Goal: Task Accomplishment & Management: Use online tool/utility

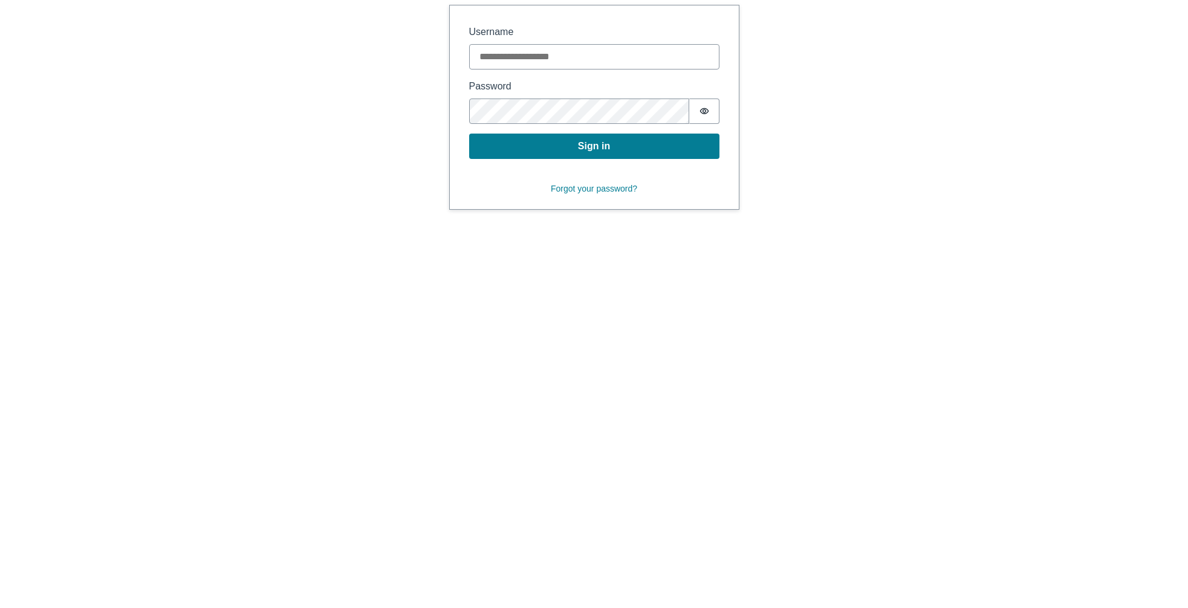
type input "**********"
click at [618, 149] on button "Sign in" at bounding box center [594, 146] width 250 height 25
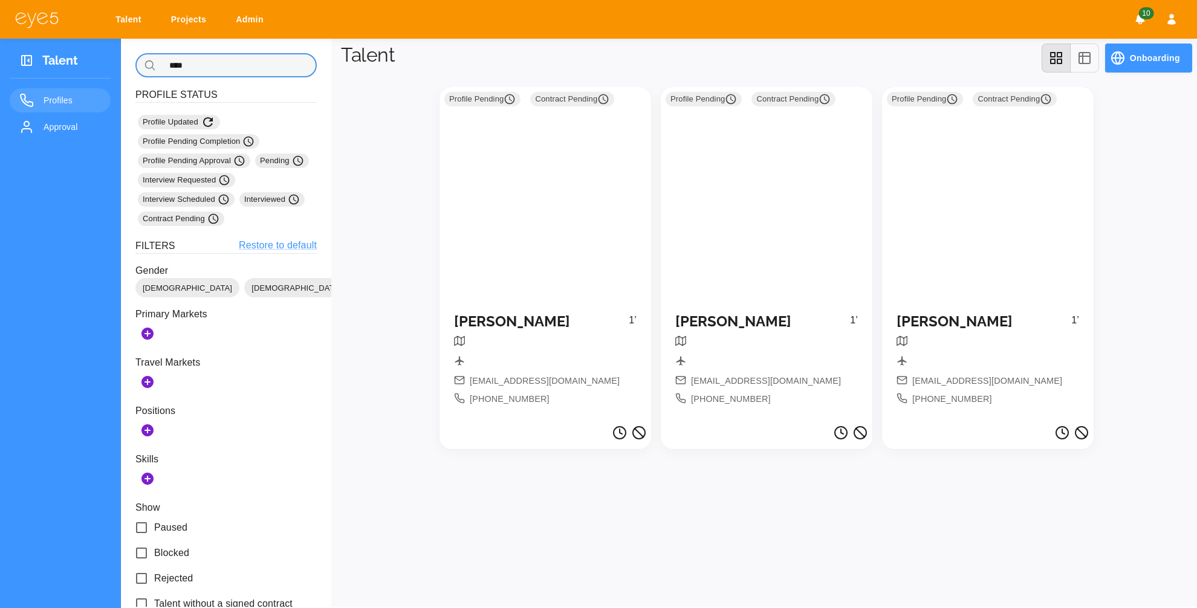
drag, startPoint x: 197, startPoint y: 65, endPoint x: 148, endPoint y: 65, distance: 49.6
click at [148, 65] on div "​ **** ​" at bounding box center [225, 65] width 181 height 24
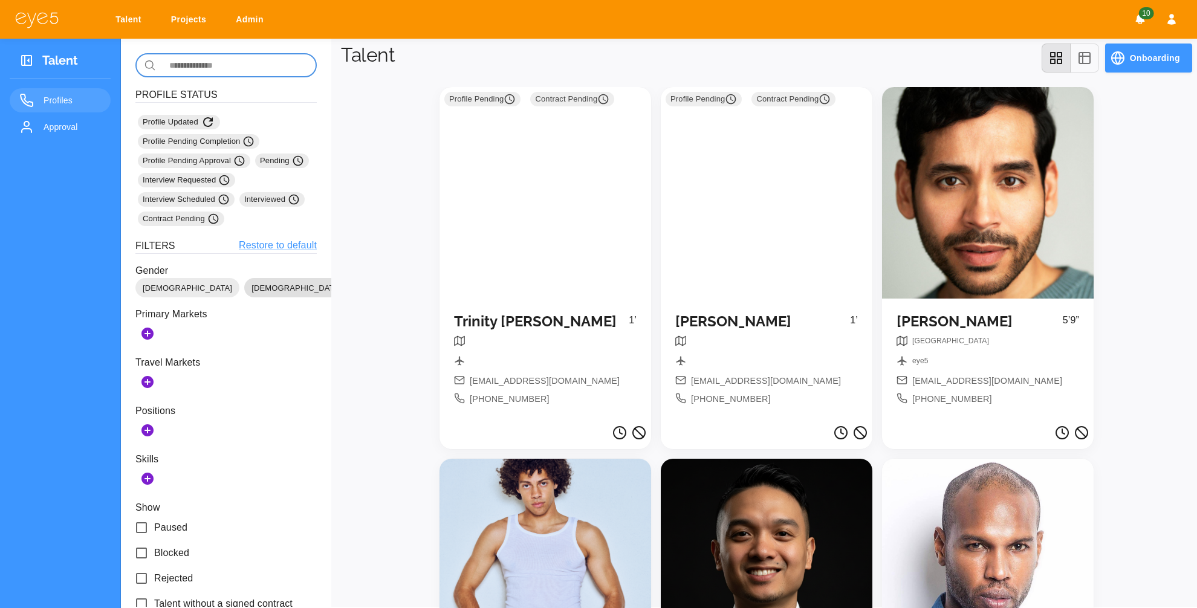
click at [244, 284] on span "[DEMOGRAPHIC_DATA]" at bounding box center [296, 288] width 104 height 12
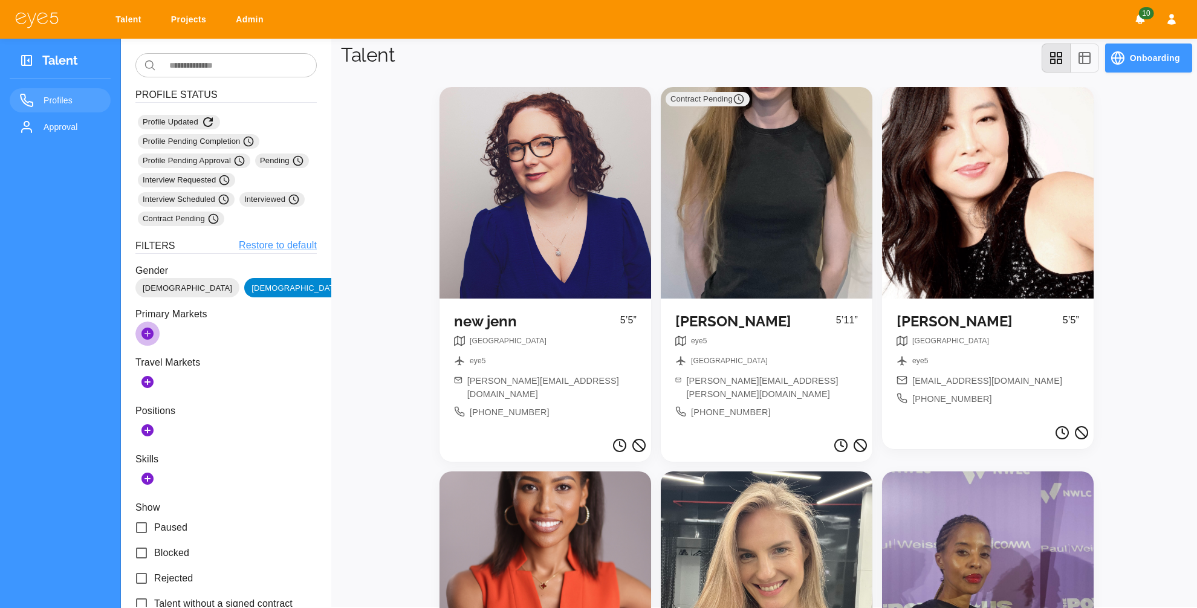
click at [148, 337] on icon "Add Markets" at bounding box center [147, 334] width 12 height 12
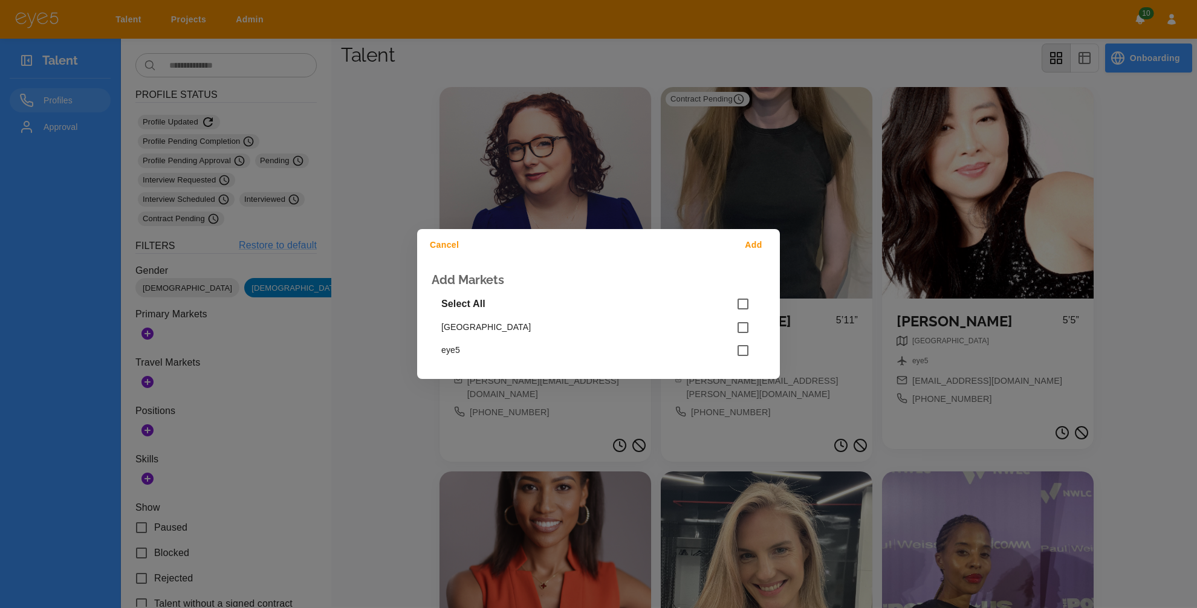
click at [212, 401] on div "Cancel Add Add Markets Select All NYC eye5" at bounding box center [598, 304] width 1197 height 608
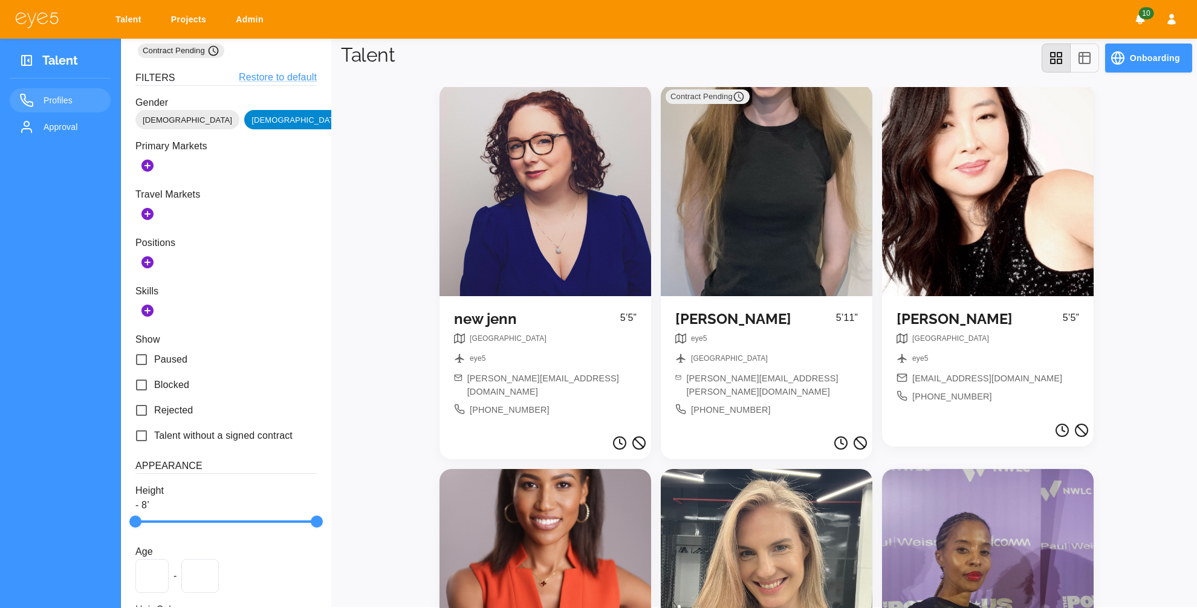
scroll to position [332, 0]
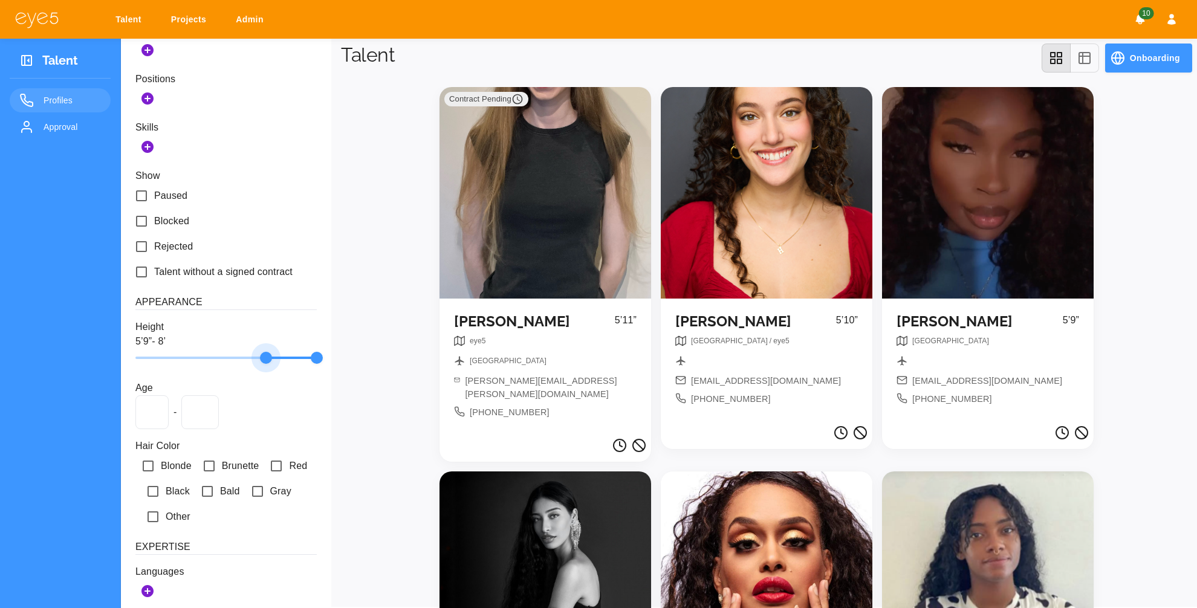
type input "**"
drag, startPoint x: 138, startPoint y: 359, endPoint x: 267, endPoint y: 366, distance: 129.6
click at [267, 364] on span at bounding box center [268, 358] width 12 height 12
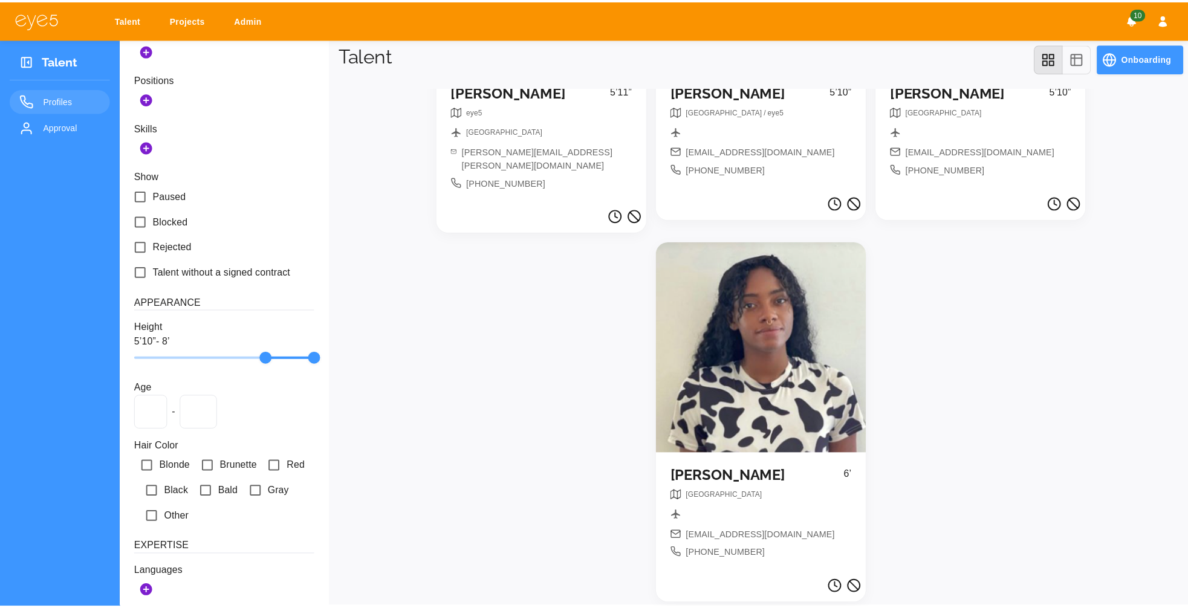
scroll to position [0, 0]
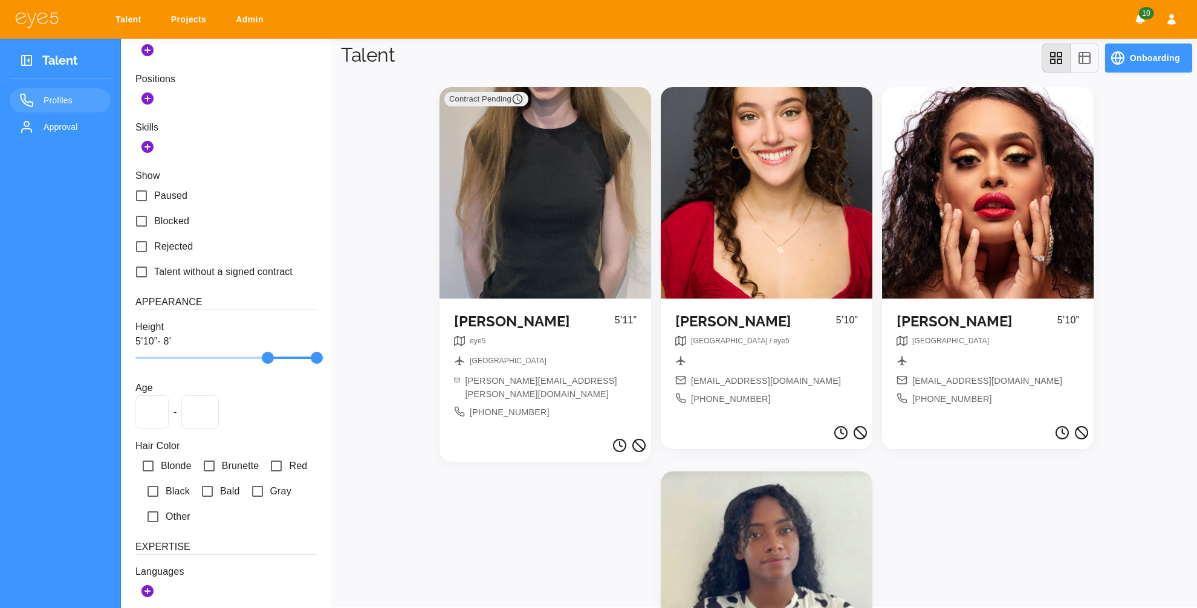
click at [515, 177] on div "Contract Pending" at bounding box center [546, 193] width 212 height 212
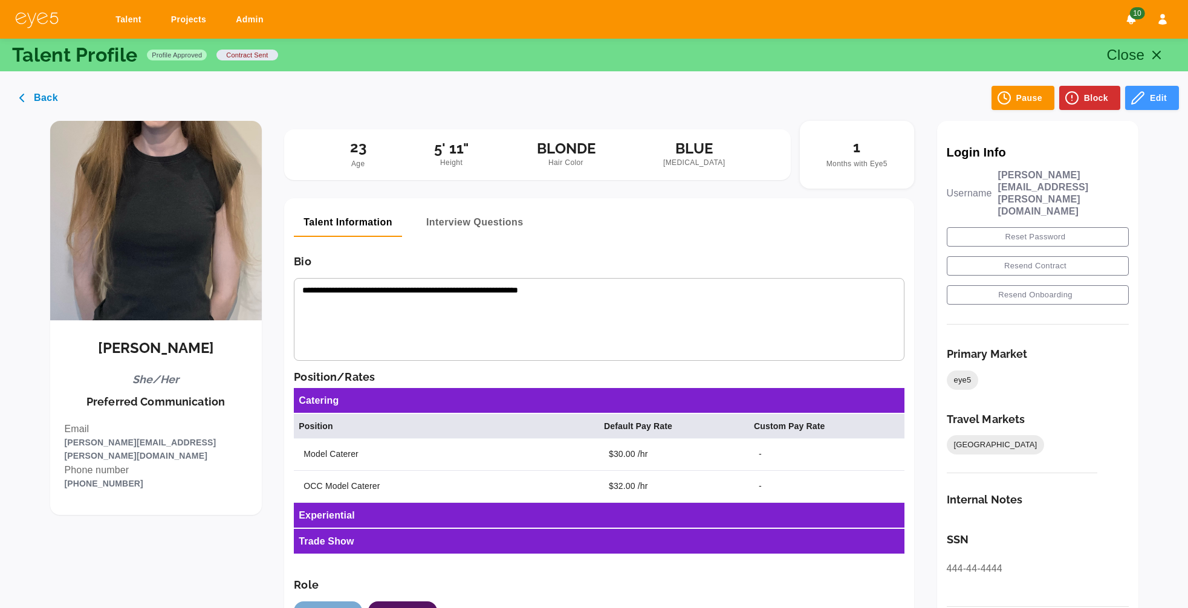
click at [122, 224] on img at bounding box center [156, 221] width 212 height 200
click at [1139, 100] on icon "button" at bounding box center [1138, 98] width 15 height 15
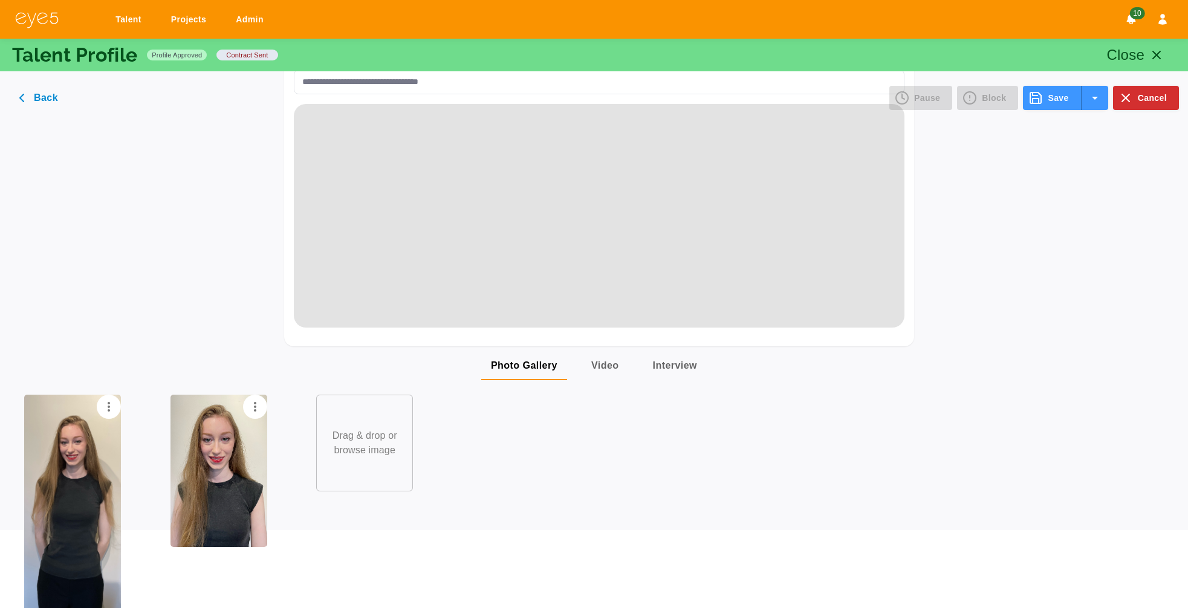
scroll to position [1023, 0]
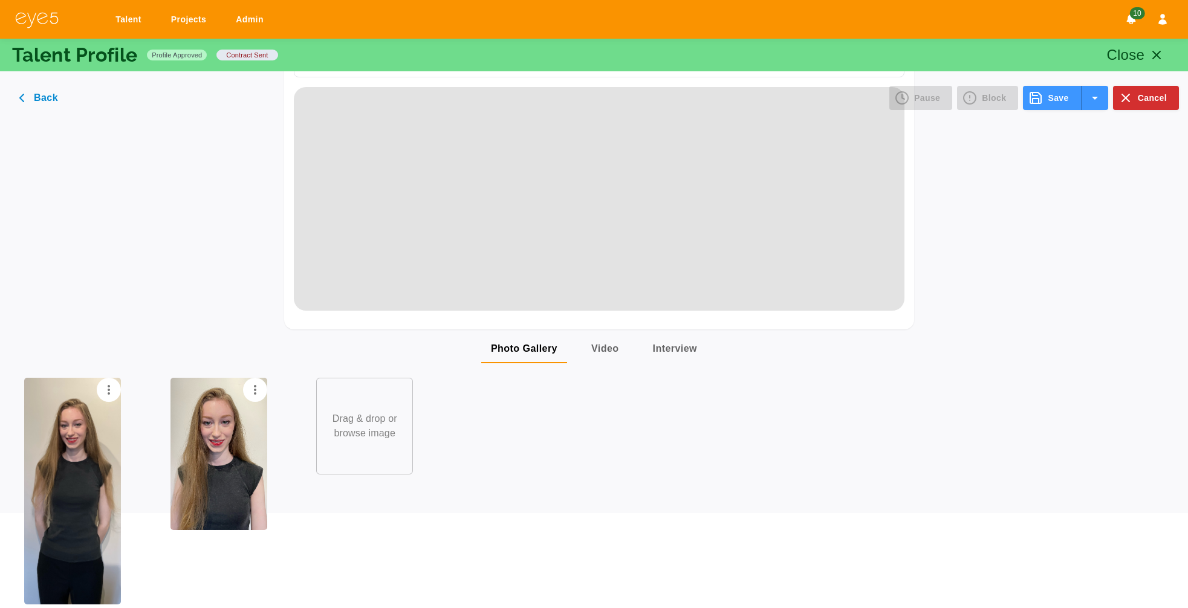
click at [216, 436] on img at bounding box center [219, 454] width 97 height 152
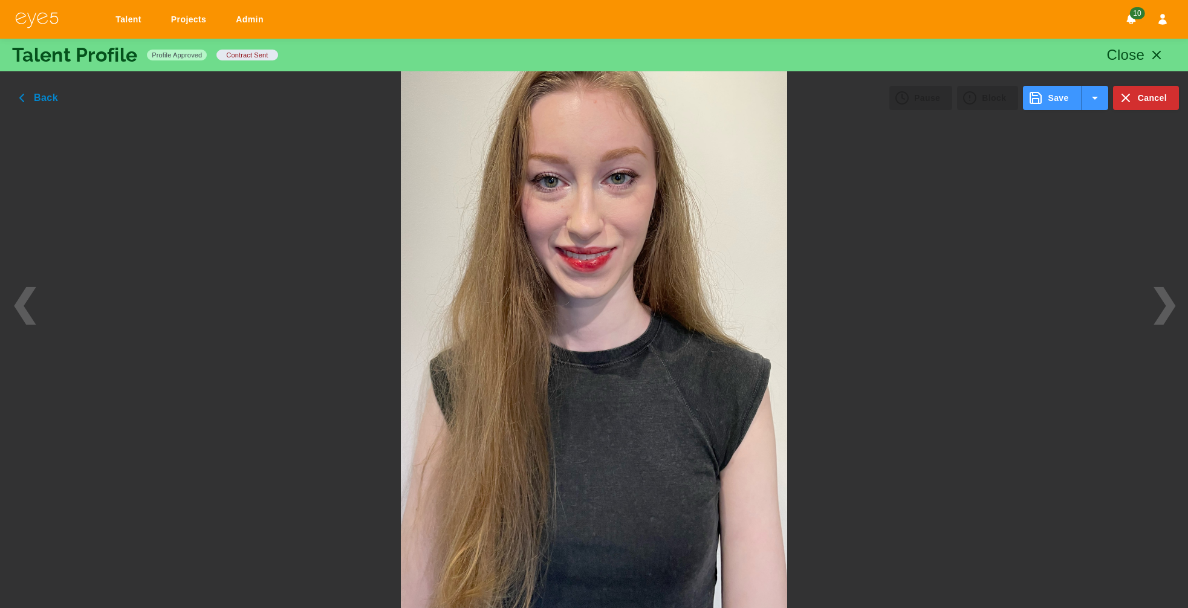
scroll to position [929, 0]
click at [45, 106] on button "Back" at bounding box center [39, 98] width 61 height 24
